Goal: Communication & Community: Ask a question

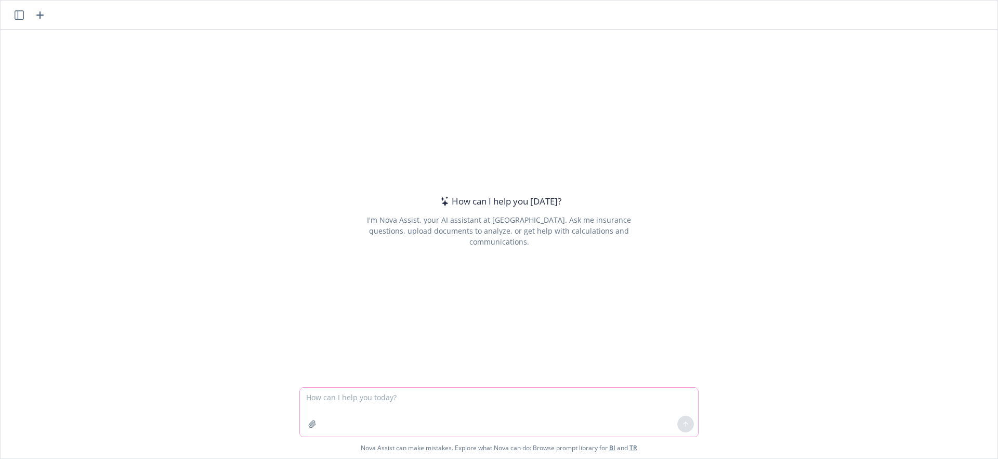
paste textarea
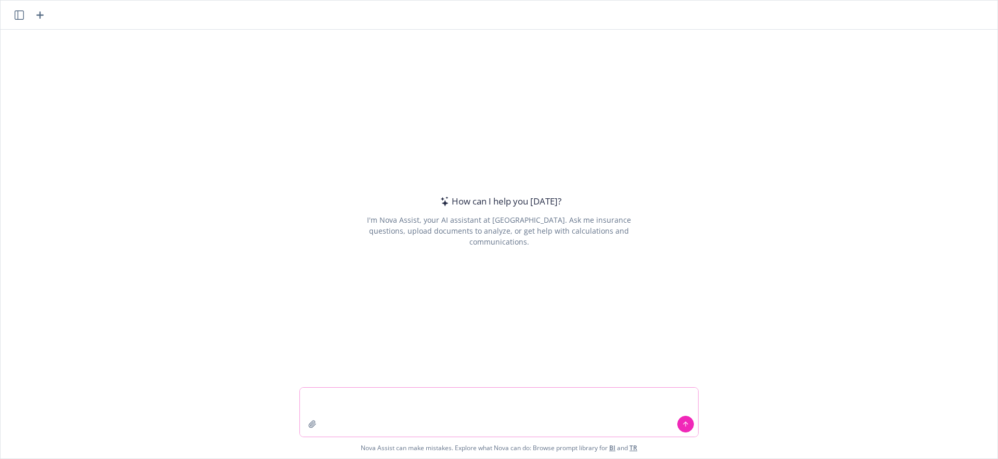
paste textarea
paste textarea "Hello world​"
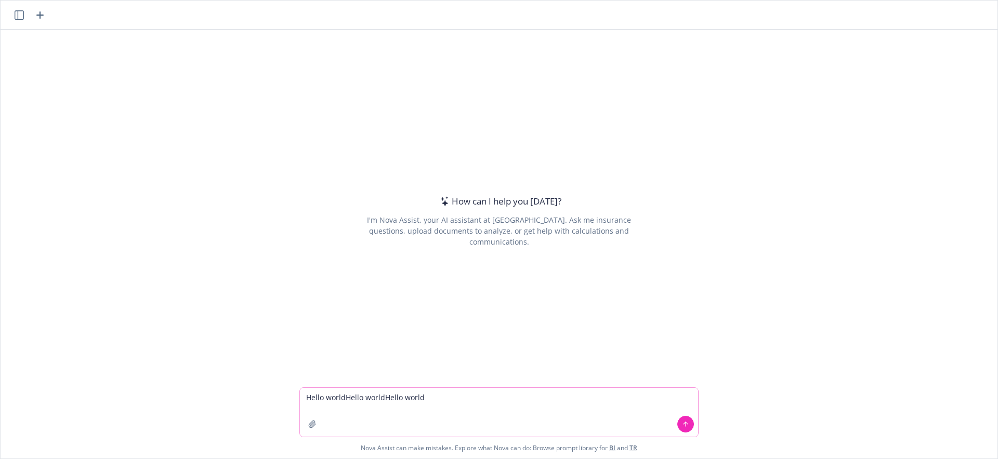
paste textarea "Hello world​"
type textarea "Hello world​Hello world​Hello world​Hello world​"
